Goal: Find specific page/section: Find specific page/section

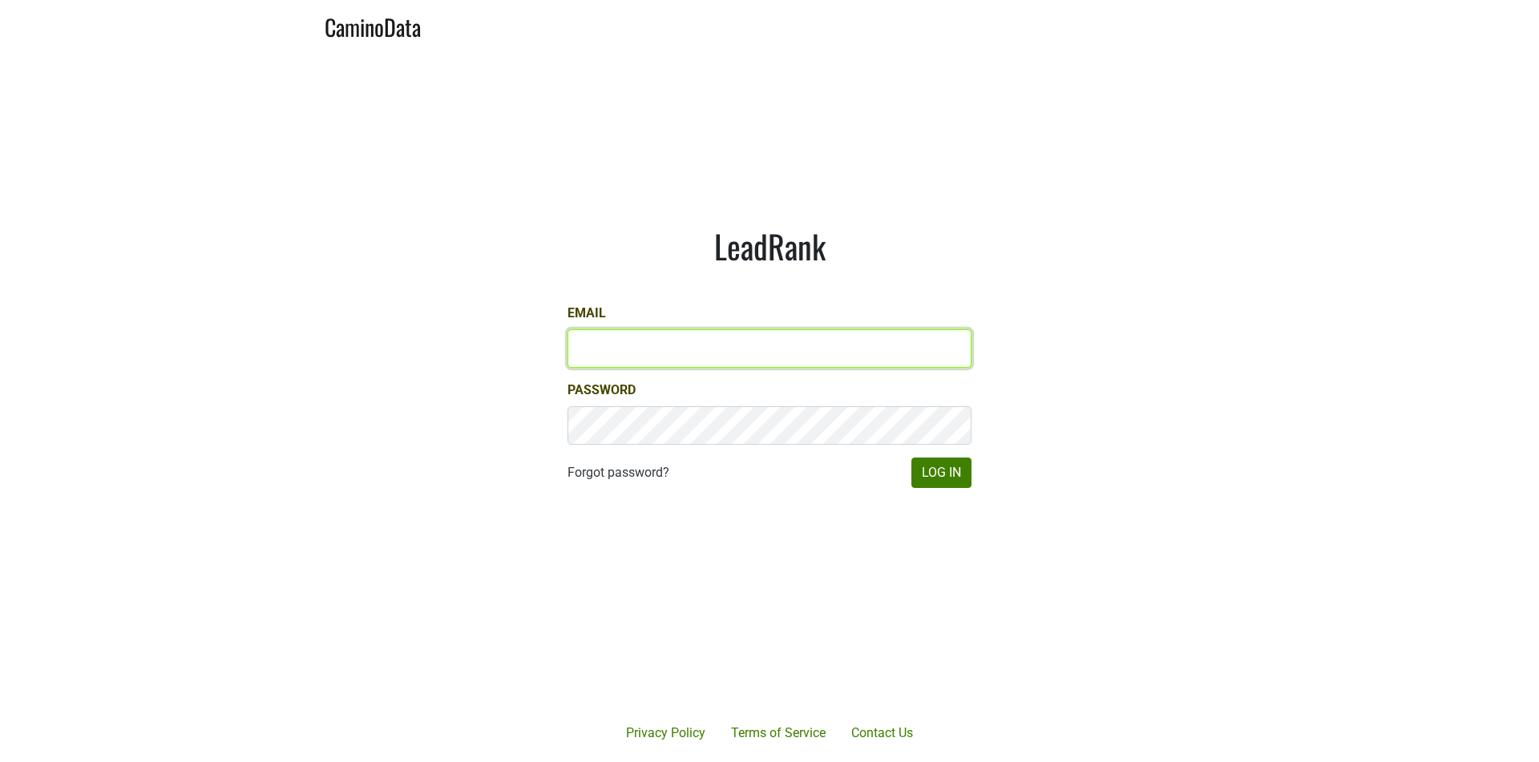
click at [903, 349] on input "Email" at bounding box center [769, 348] width 404 height 38
type input "matt@dumol.com"
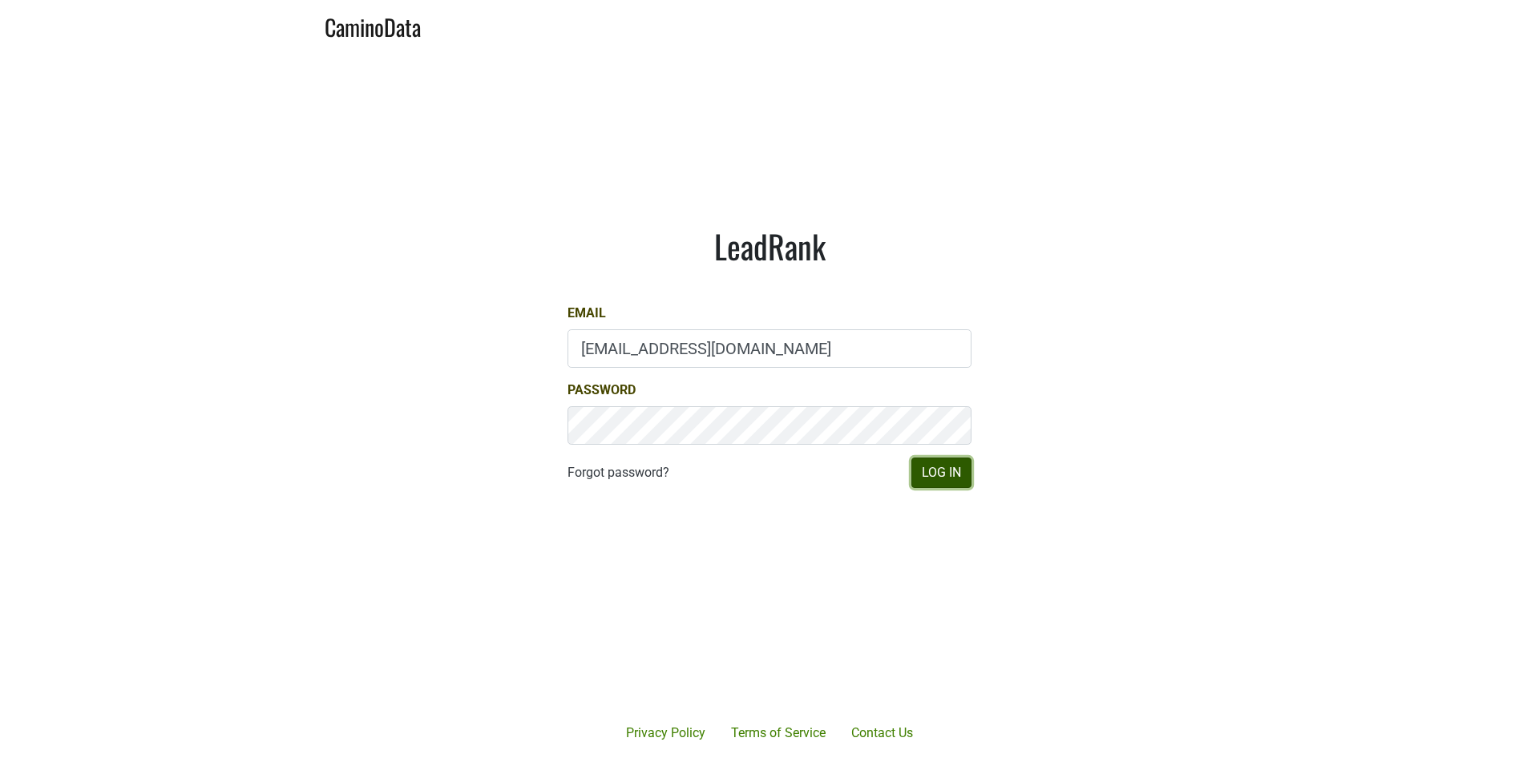
click at [930, 466] on button "Log In" at bounding box center [941, 473] width 60 height 30
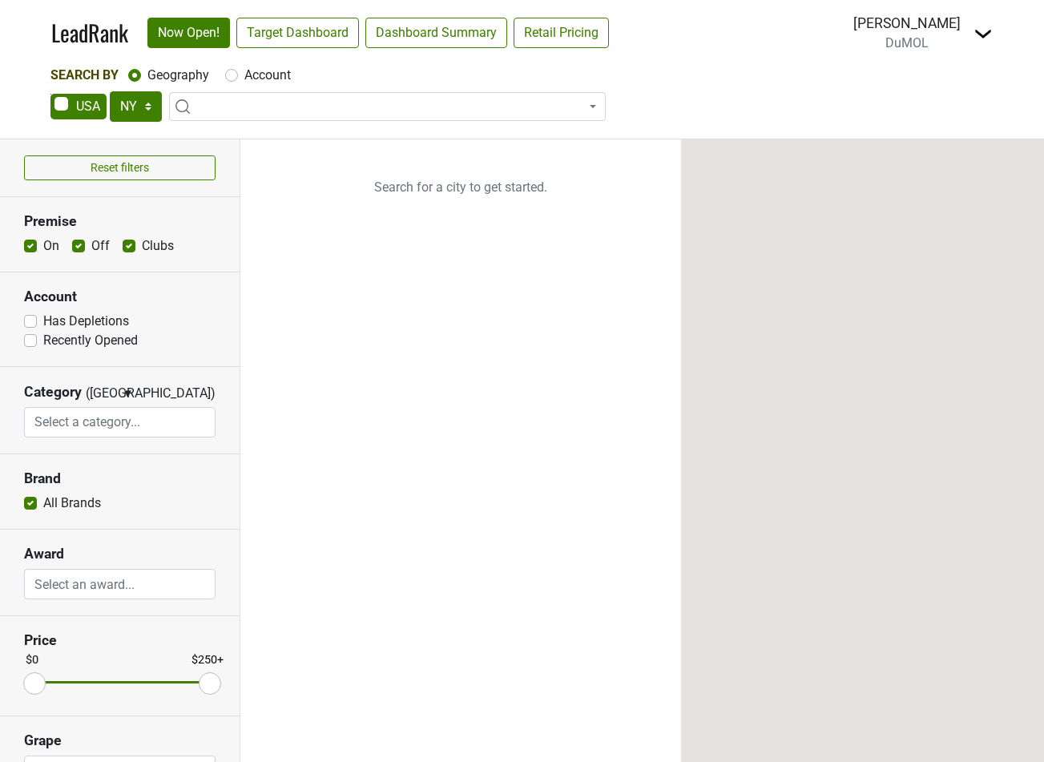
select select "NY"
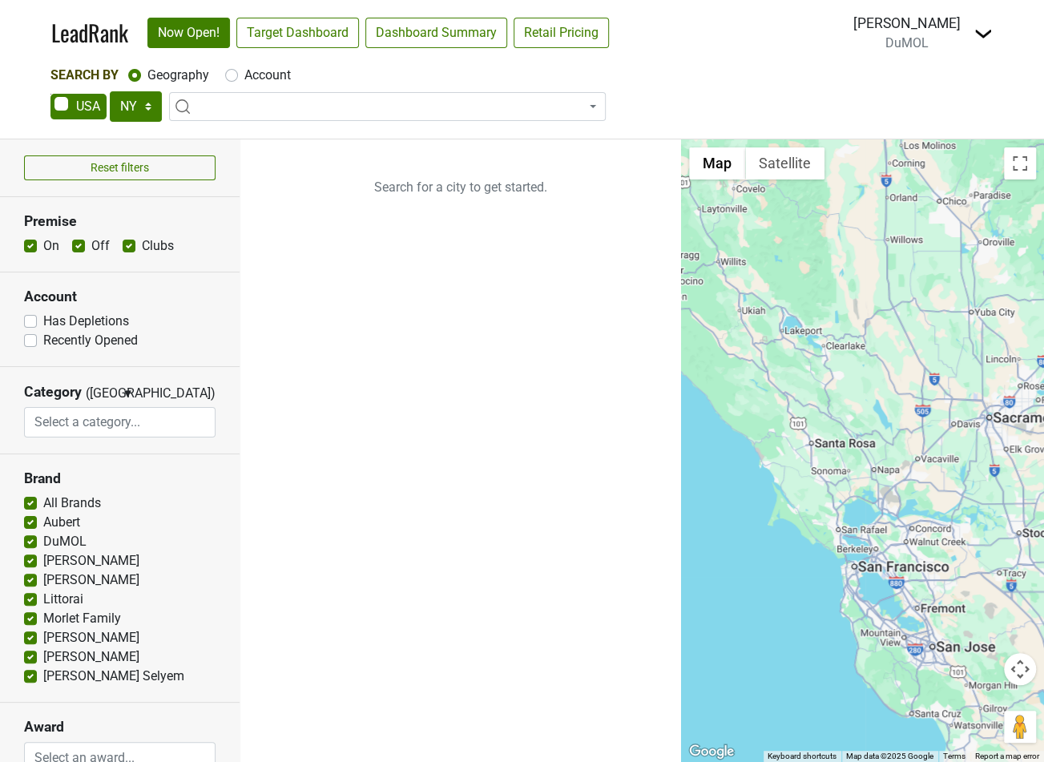
click at [228, 114] on span at bounding box center [387, 106] width 437 height 29
type input "Essential By [PERSON_NAME]"
click at [248, 74] on label "Account" at bounding box center [267, 75] width 46 height 19
click at [238, 74] on input "Account" at bounding box center [231, 74] width 13 height 16
radio input "true"
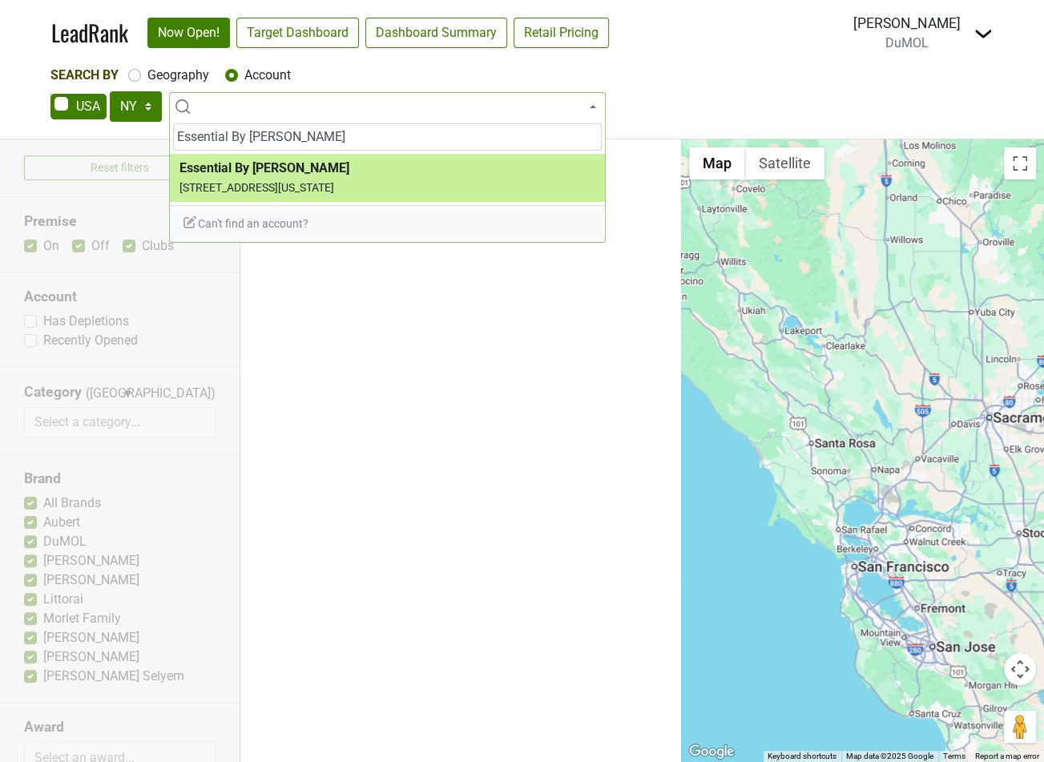
type input "Essential By [PERSON_NAME]"
select select "124211173"
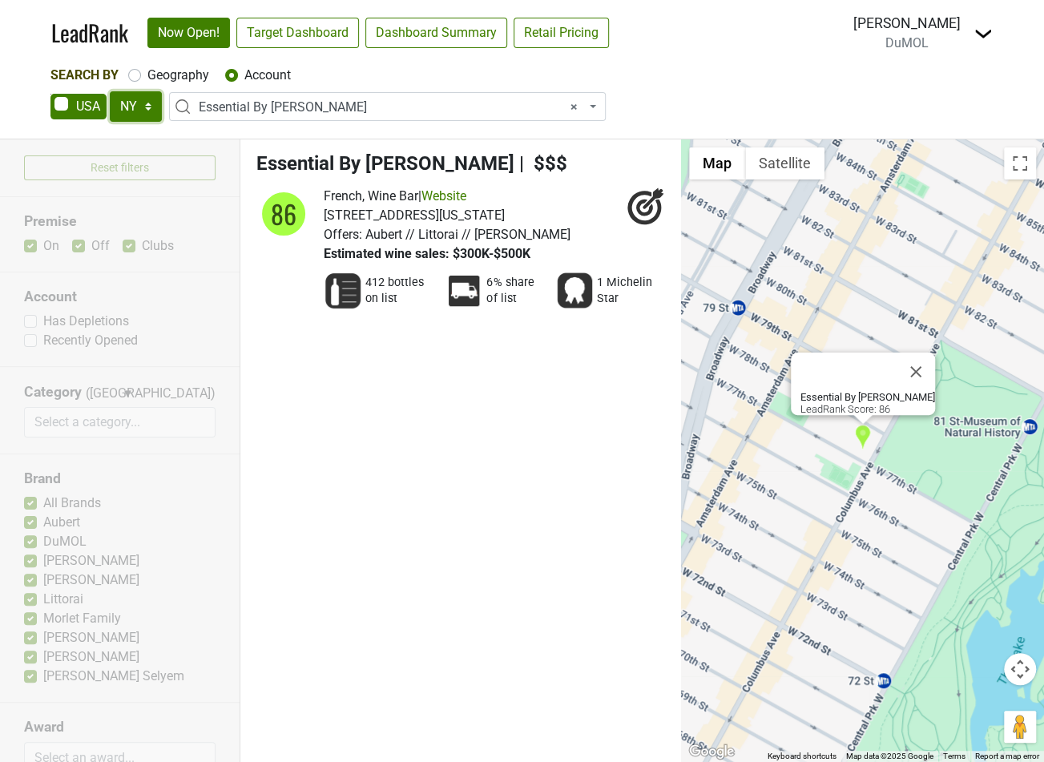
click at [154, 111] on select "AK AL AR AZ CA CO CT DC DE FL GA HI IA ID IL IN KS KY LA MA MD ME MI MN MO MS M…" at bounding box center [136, 106] width 52 height 30
select select "OH"
click at [110, 91] on select "AK AL AR AZ CA CO CT DC DE FL GA HI IA ID IL IN KS KY LA MA MD ME MI MN MO MS M…" at bounding box center [136, 106] width 52 height 30
select select
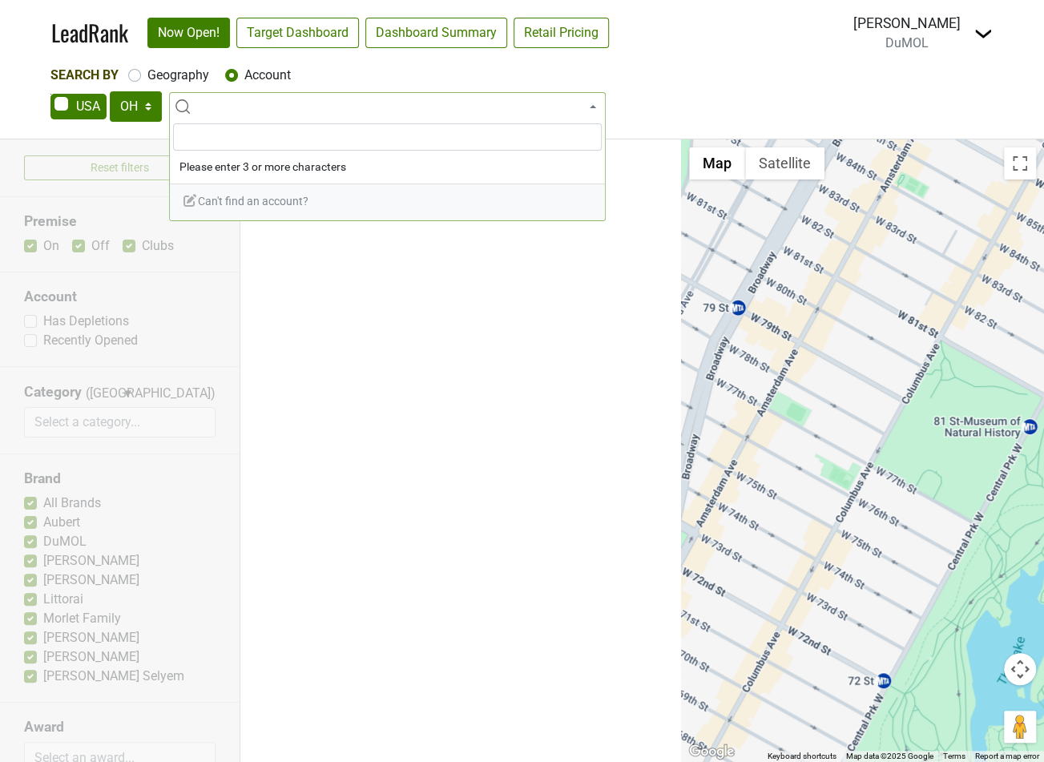
type input "Essential By [PERSON_NAME]"
click at [150, 99] on select "AK AL AR AZ CA CO CT DC DE FL GA HI IA ID IL IN KS KY LA MA MD ME MI MN MO MS M…" at bounding box center [136, 106] width 52 height 30
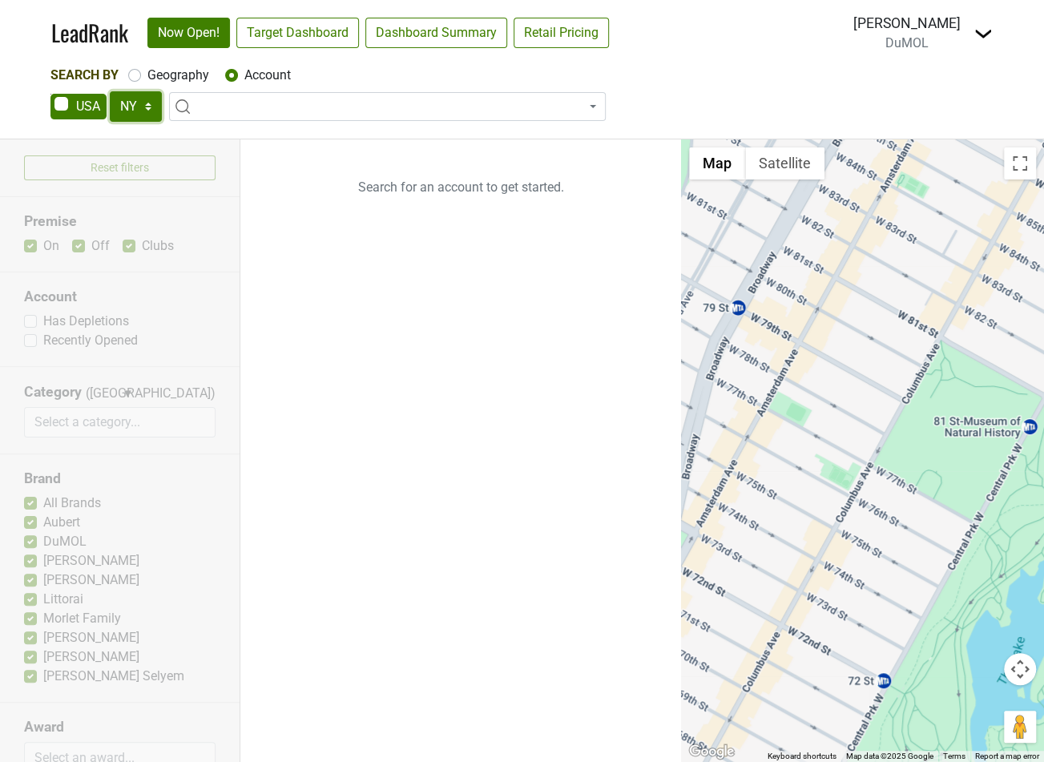
click at [110, 91] on select "AK AL AR AZ CA CO CT DC DE FL GA HI IA ID IL IN KS KY LA MA MD ME MI MN MO MS M…" at bounding box center [136, 106] width 52 height 30
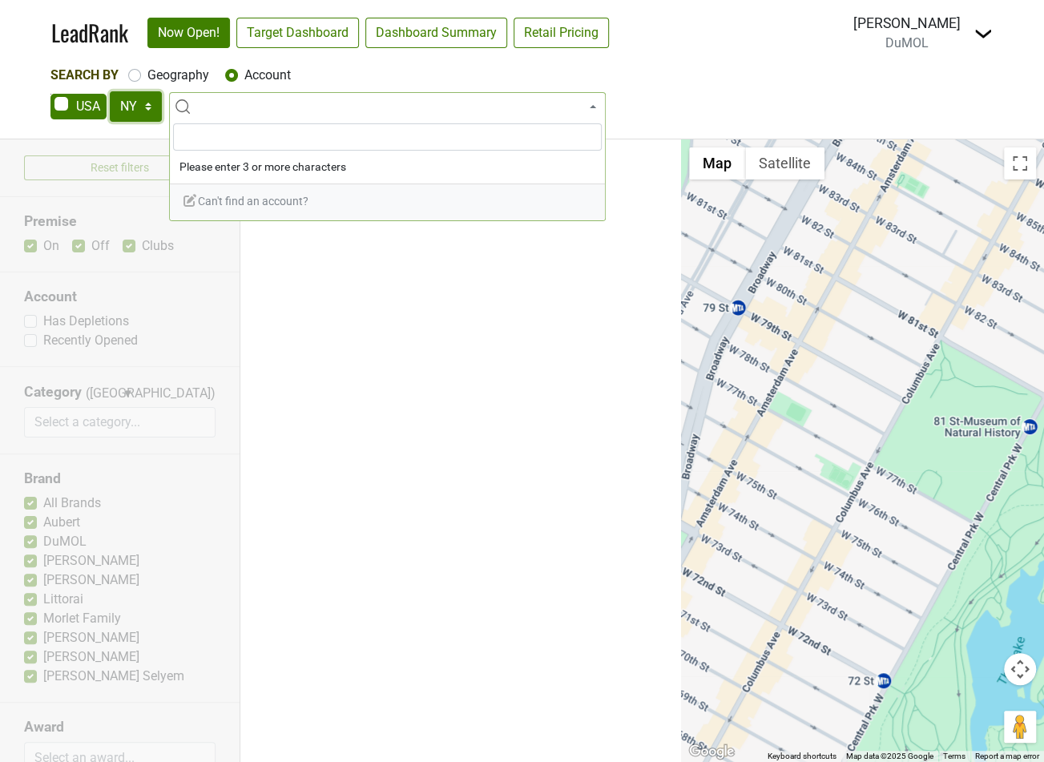
click at [137, 107] on select "AK AL AR AZ CA CO CT DC DE FL GA HI IA ID IL IN KS KY LA MA MD ME MI MN MO MS M…" at bounding box center [136, 106] width 52 height 30
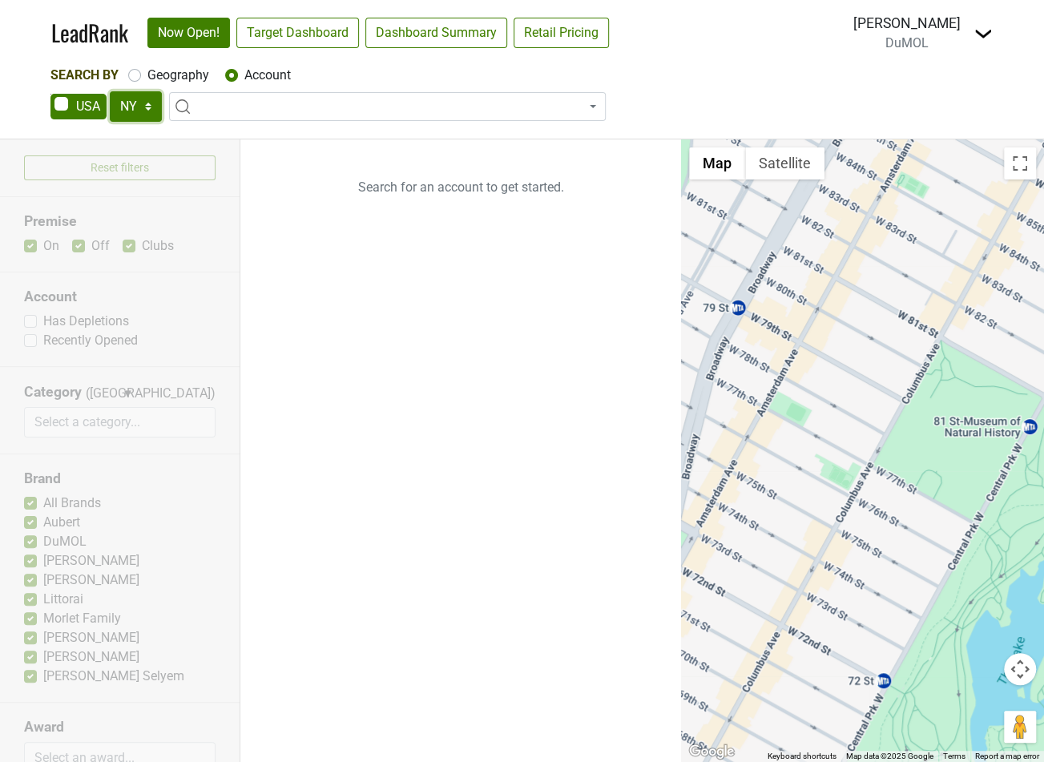
select select "OH"
click at [110, 91] on select "AK AL AR AZ CA CO CT DC DE FL GA HI IA ID IL IN KS KY LA MA MD ME MI MN MO MS M…" at bounding box center [136, 106] width 52 height 30
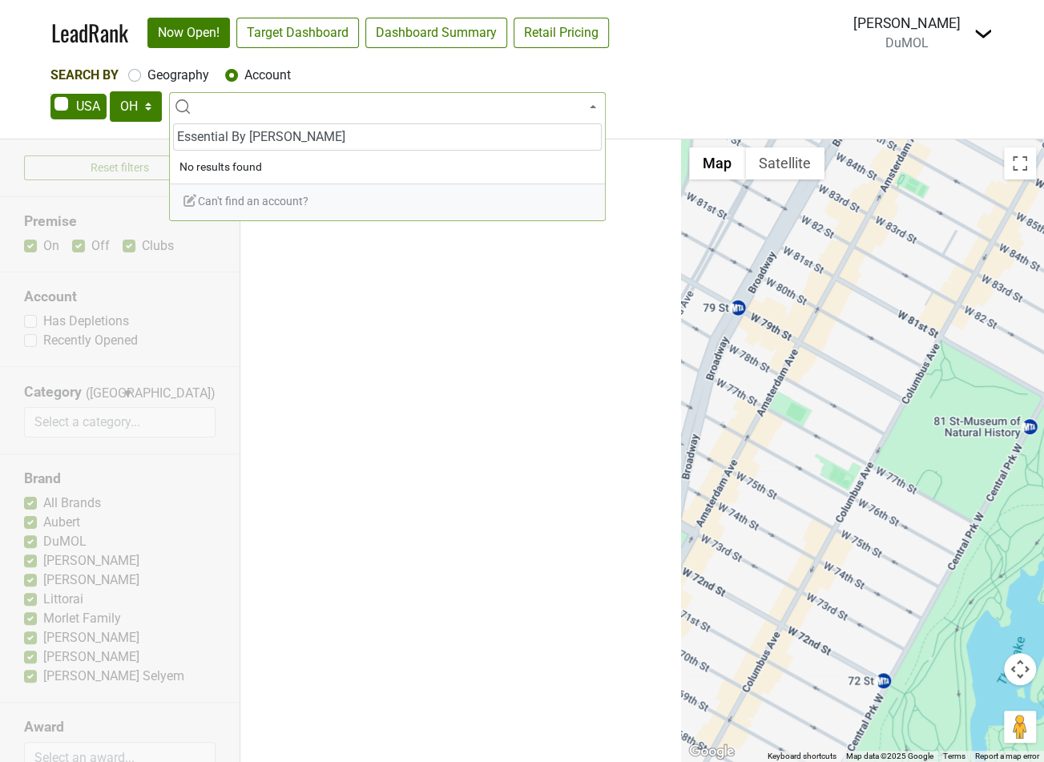
type input "Essential By [PERSON_NAME]"
click at [139, 117] on select "AK AL AR AZ CA CO CT DC DE FL GA HI IA ID IL IN KS KY LA MA MD ME MI MN MO MS M…" at bounding box center [136, 106] width 52 height 30
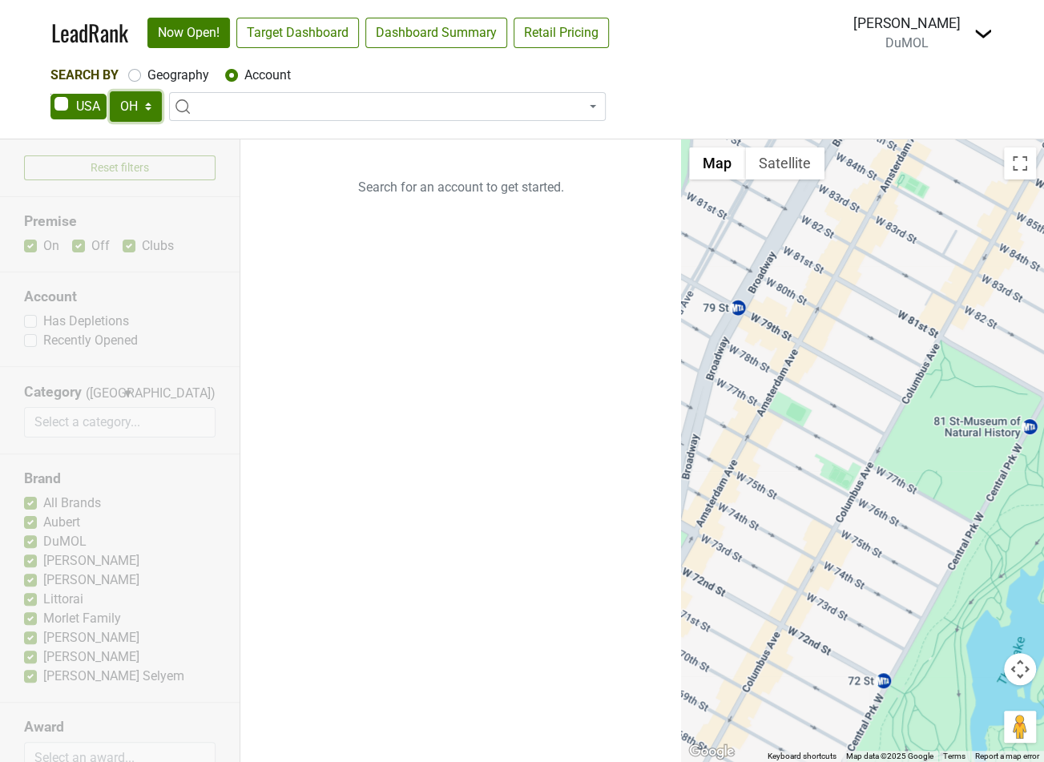
select select "NY"
click at [110, 91] on select "AK AL AR AZ CA CO CT DC DE FL GA HI IA ID IL IN KS KY LA MA MD ME MI MN MO MS M…" at bounding box center [136, 106] width 52 height 30
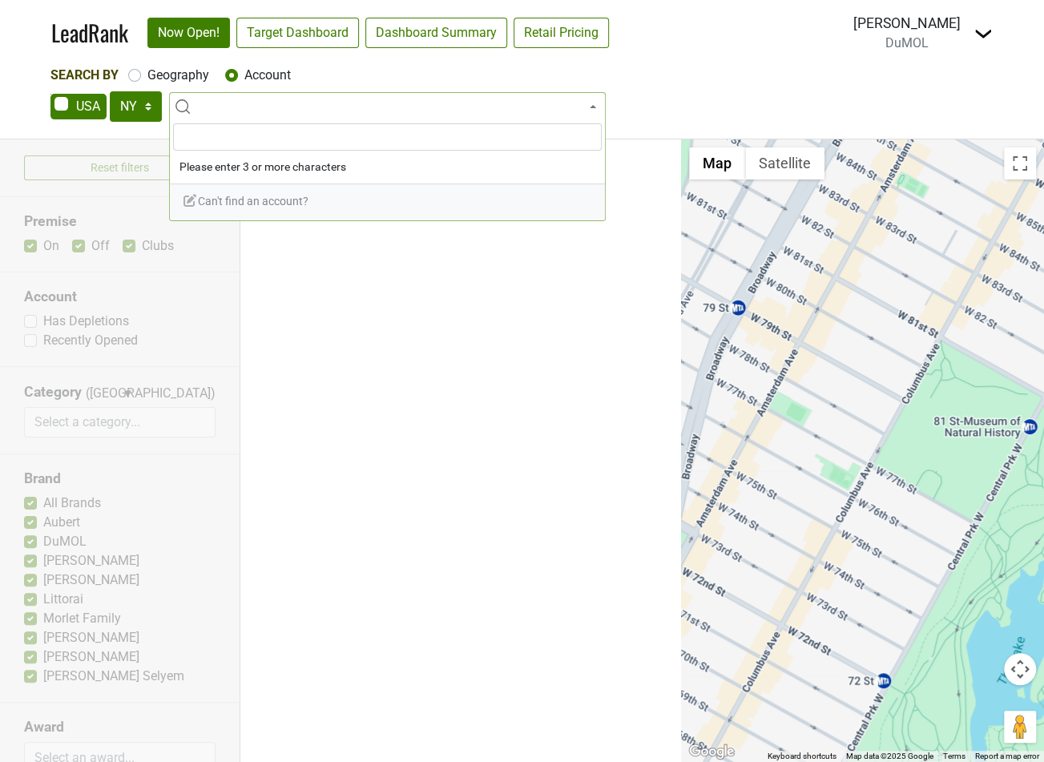
click at [266, 133] on input "search" at bounding box center [387, 136] width 429 height 27
paste input "Essential By [PERSON_NAME]"
type input "Essential By [PERSON_NAME]"
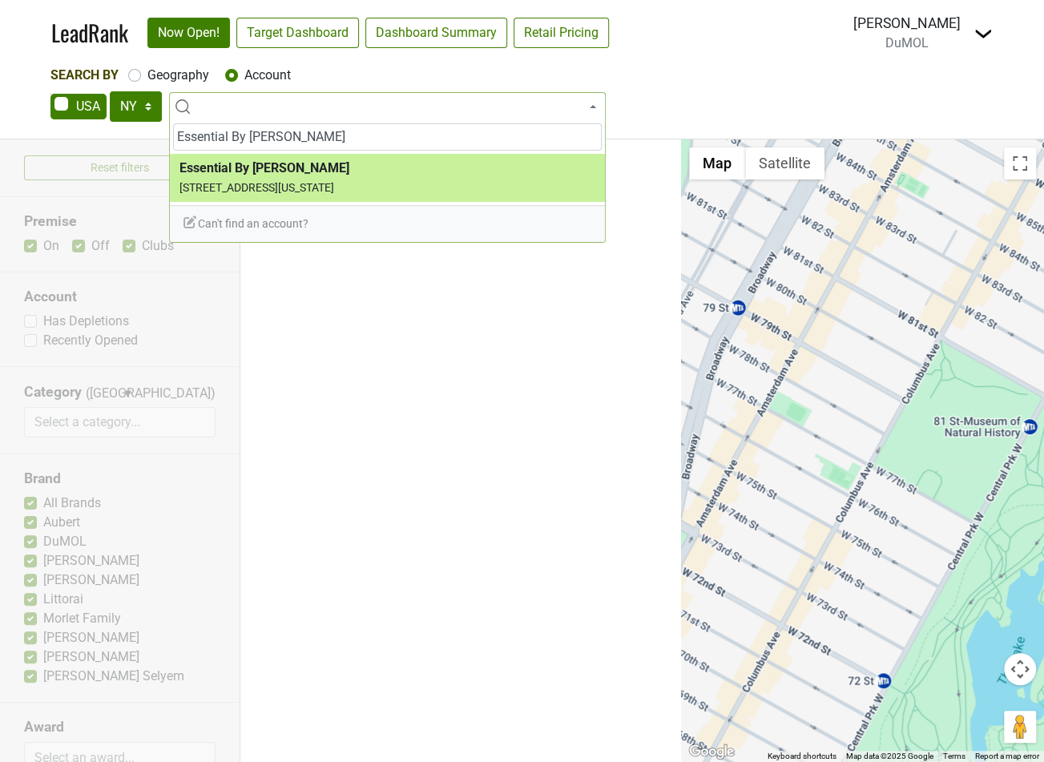
select select "124211173"
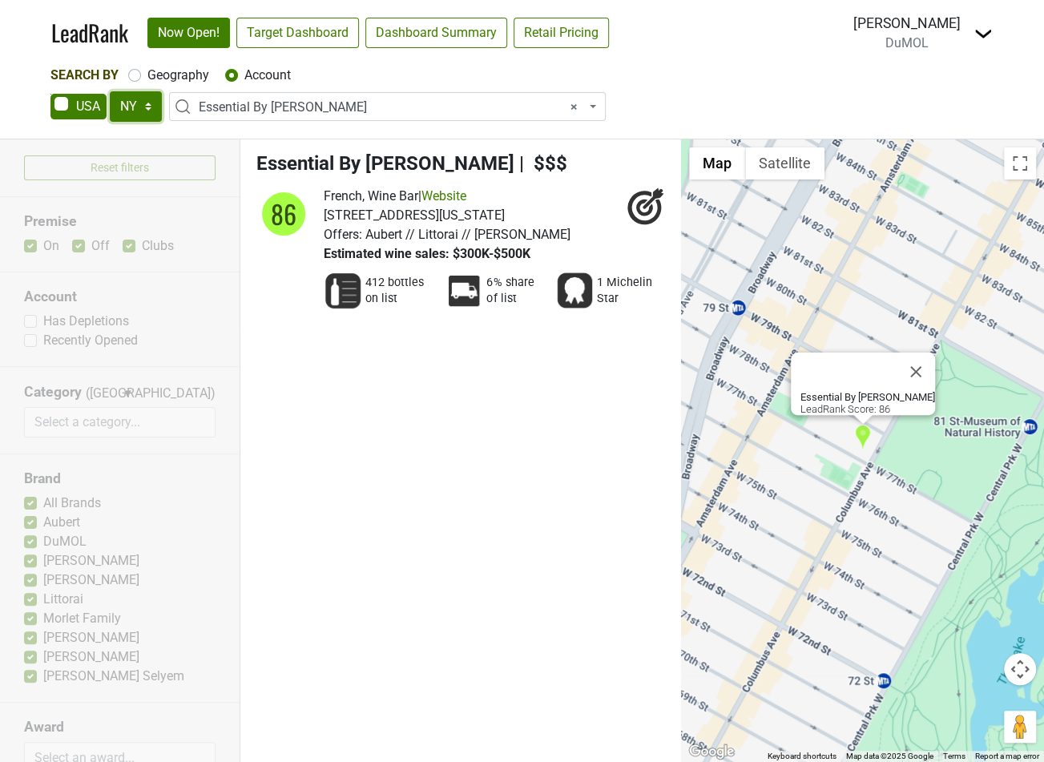
click at [159, 110] on select "AK AL AR AZ CA CO CT DC DE FL GA HI IA ID IL IN KS KY LA MA MD ME MI MN MO MS M…" at bounding box center [136, 106] width 52 height 30
select select "NV"
click at [110, 91] on select "AK AL AR AZ CA CO CT DC DE FL GA HI IA ID IL IN KS KY LA MA MD ME MI MN MO MS M…" at bounding box center [136, 106] width 52 height 30
select select
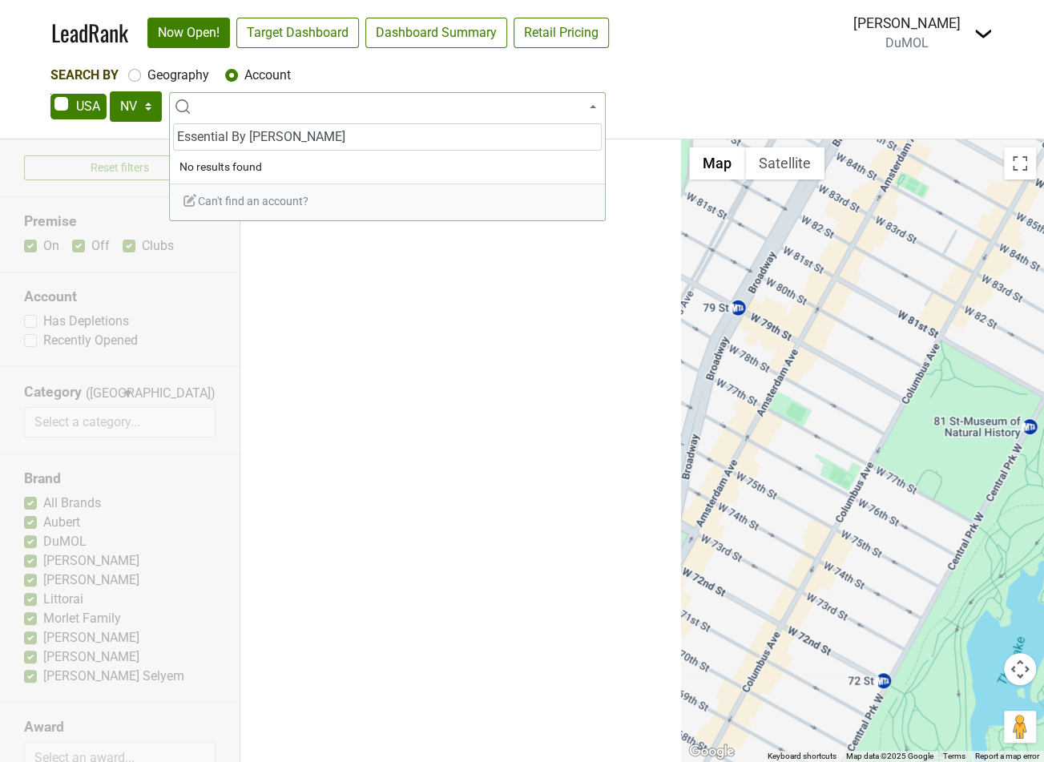
type input "Essential By [PERSON_NAME]"
click at [295, 169] on li "No results found" at bounding box center [387, 167] width 435 height 26
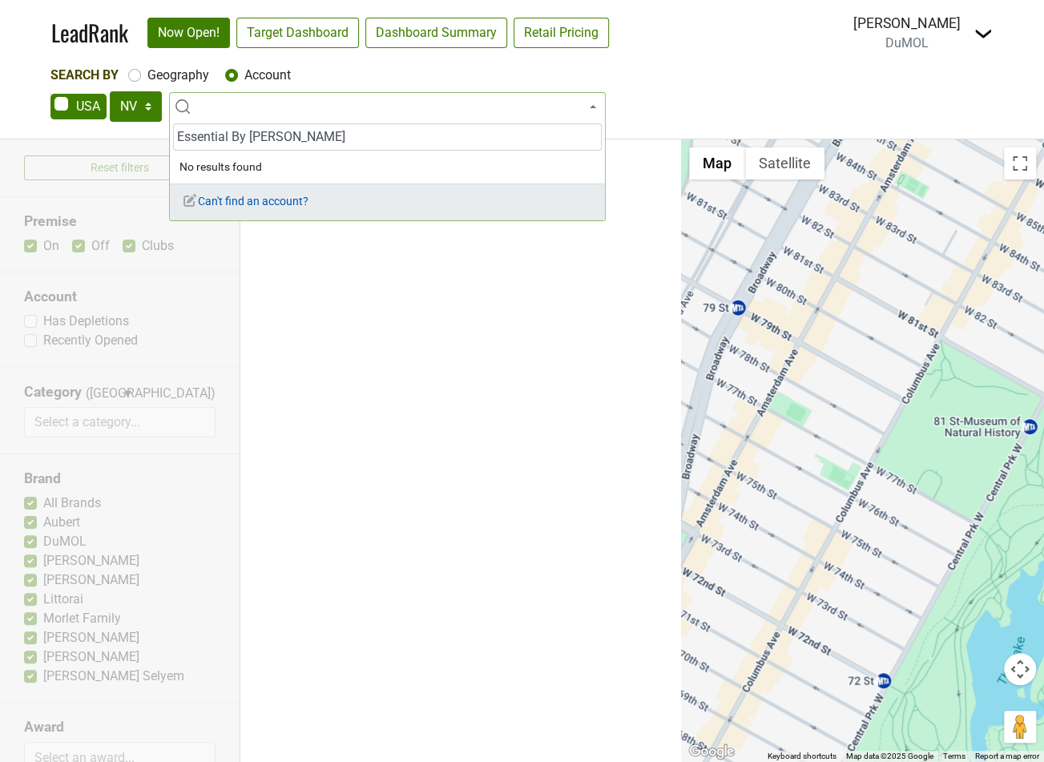
click at [283, 200] on span "Can't find an account?" at bounding box center [245, 201] width 127 height 13
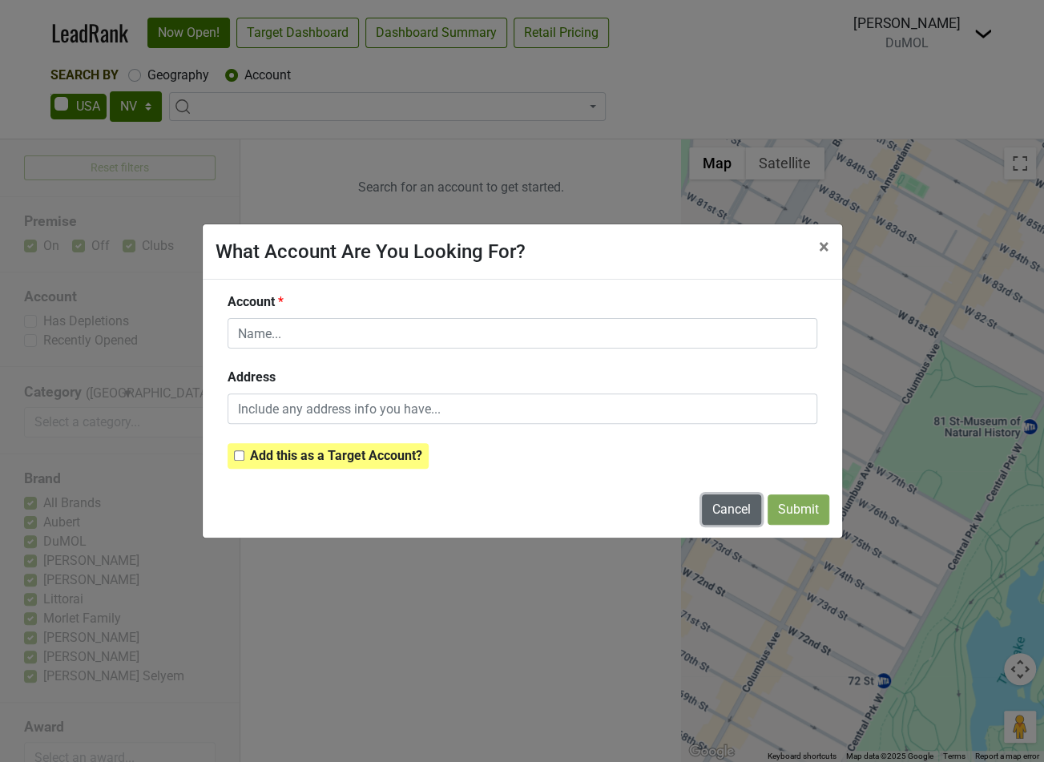
click at [740, 517] on button "Cancel" at bounding box center [731, 509] width 59 height 30
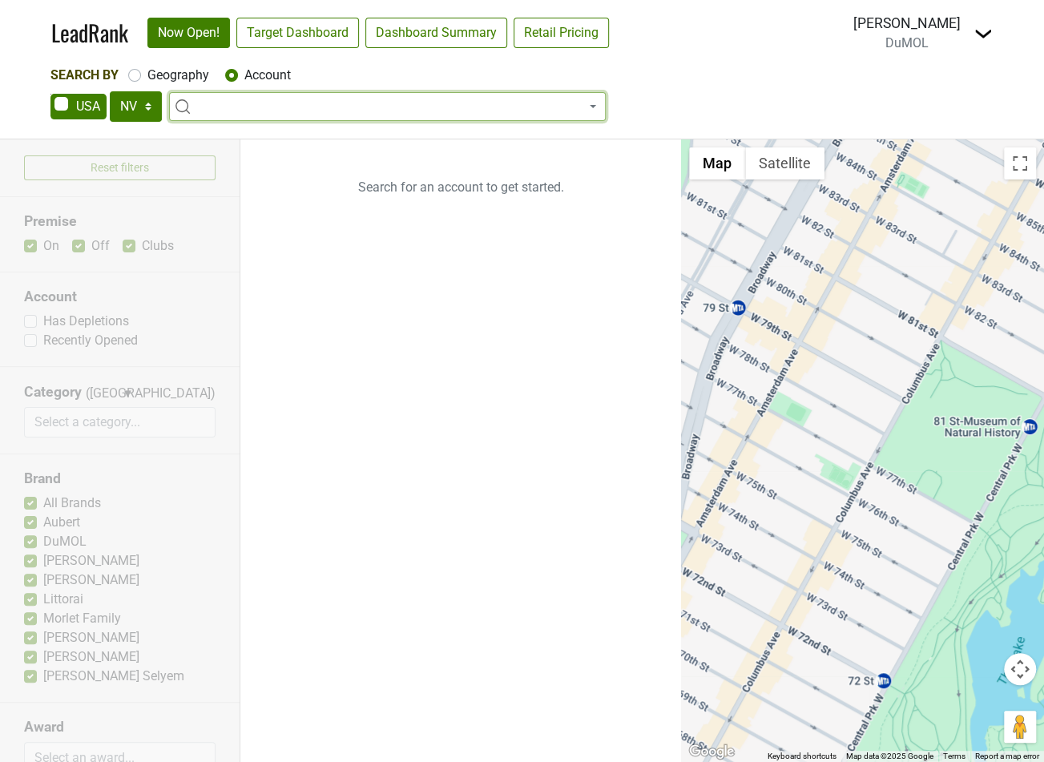
click at [411, 115] on span at bounding box center [387, 106] width 437 height 29
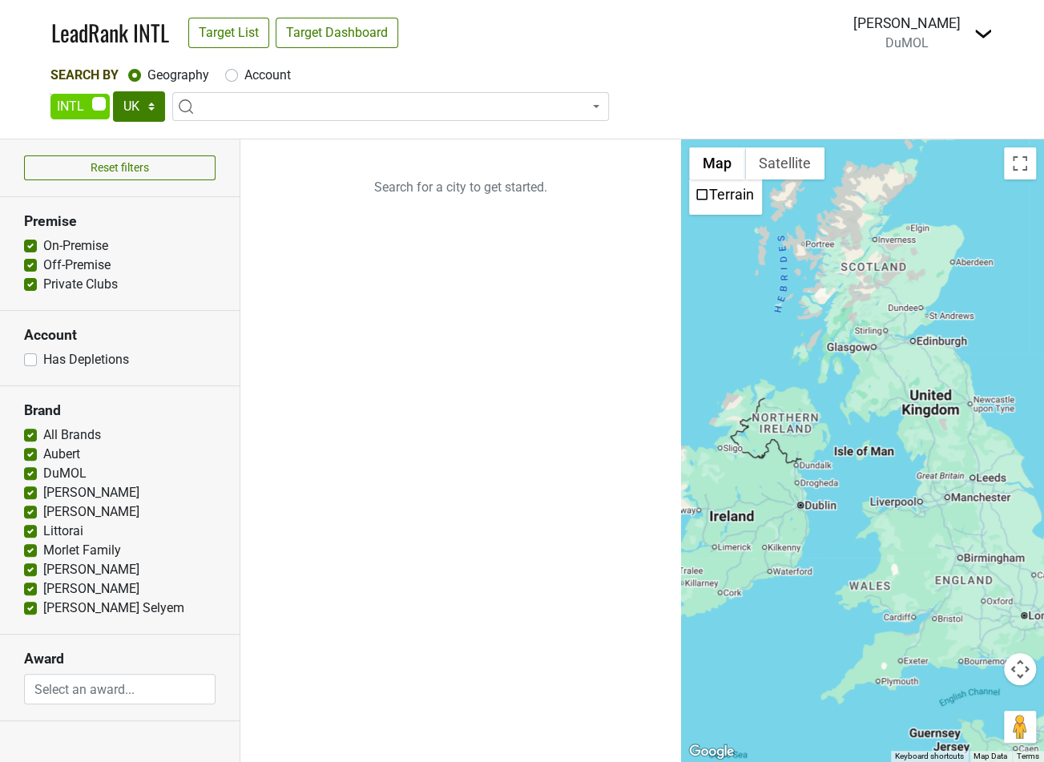
click at [286, 83] on label "Account" at bounding box center [267, 75] width 46 height 19
click at [238, 82] on input "Account" at bounding box center [231, 74] width 13 height 16
radio input "true"
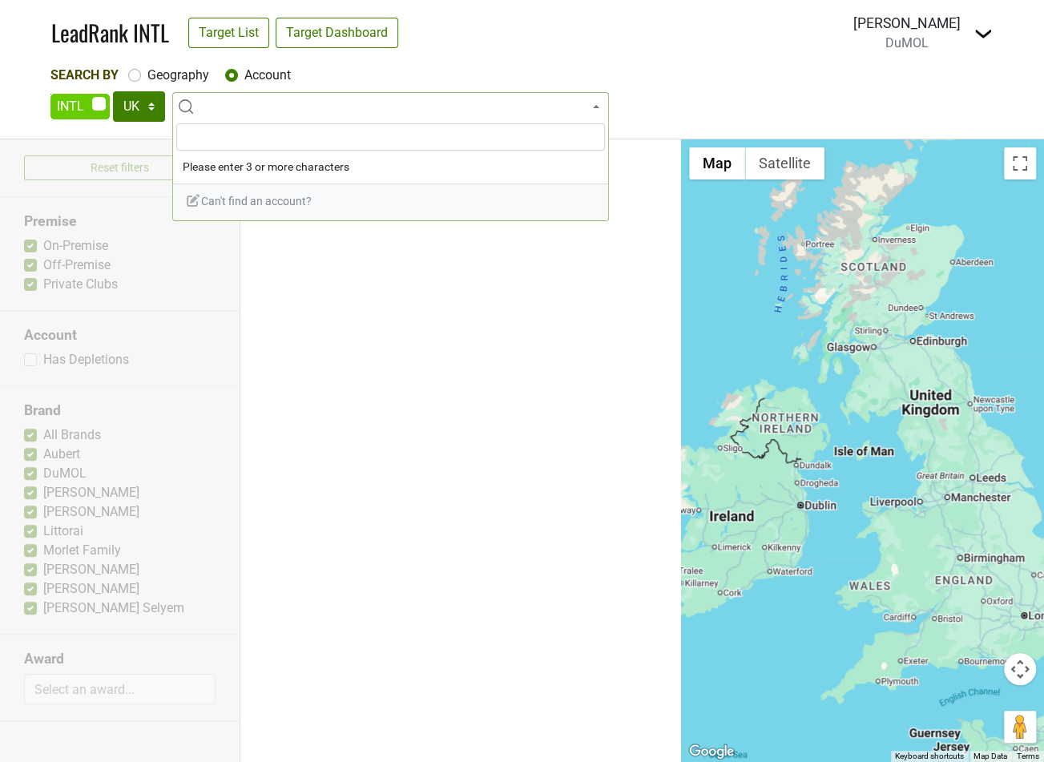
type input "this.alertEmail"
paste input "Essential By [PERSON_NAME]"
type input "Essential By [PERSON_NAME]"
click at [151, 106] on select "UK AB BC ON QC AT AU CH CN DK FR GE HK IR JP KR MX NO SE SG" at bounding box center [139, 106] width 52 height 30
click at [76, 107] on span at bounding box center [79, 107] width 59 height 26
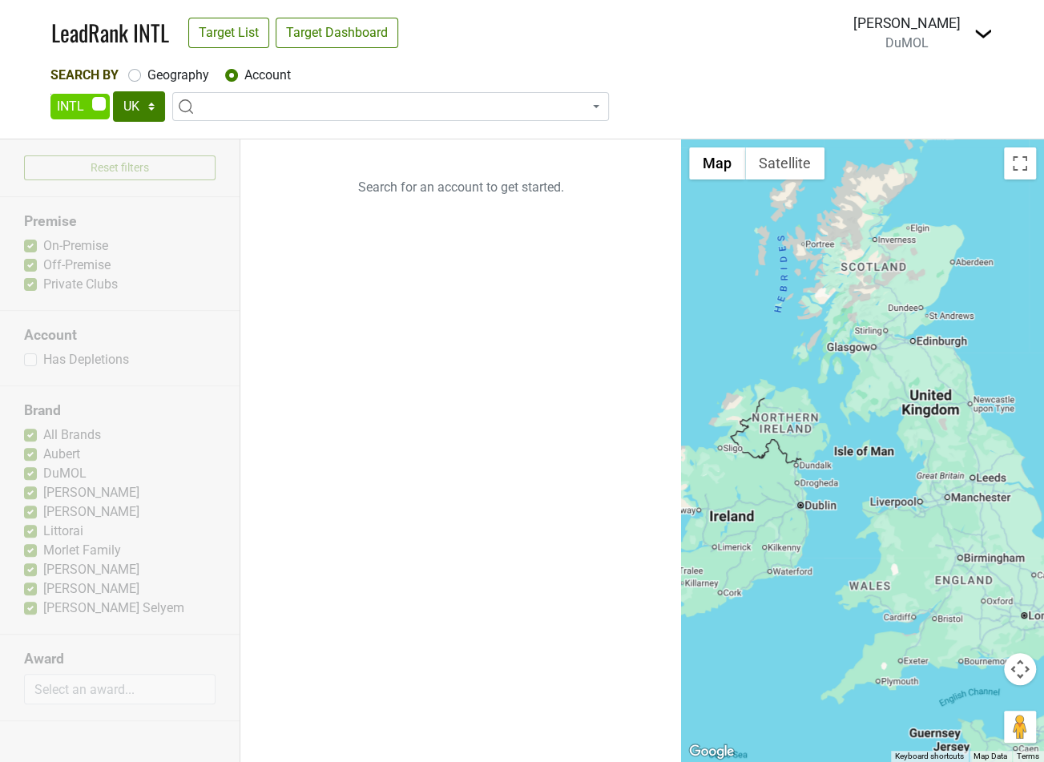
click at [51, 95] on input "checkbox" at bounding box center [50, 94] width 1 height 1
checkbox input "false"
